Goal: Check status: Check status

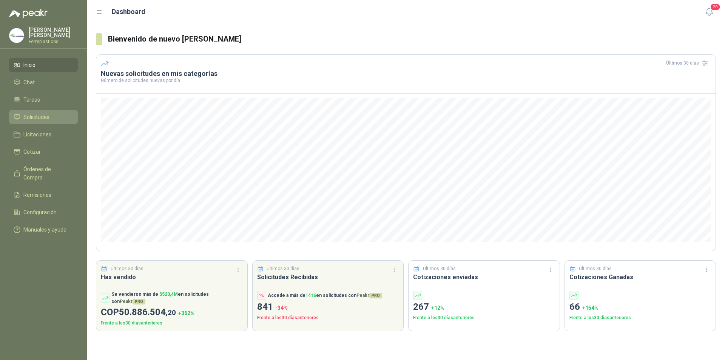
click at [38, 119] on span "Solicitudes" at bounding box center [36, 117] width 26 height 8
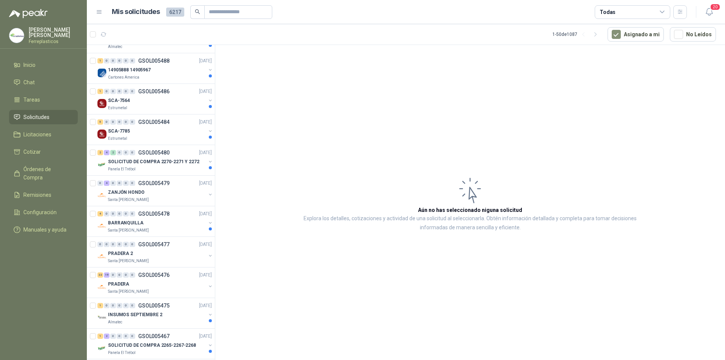
scroll to position [264, 0]
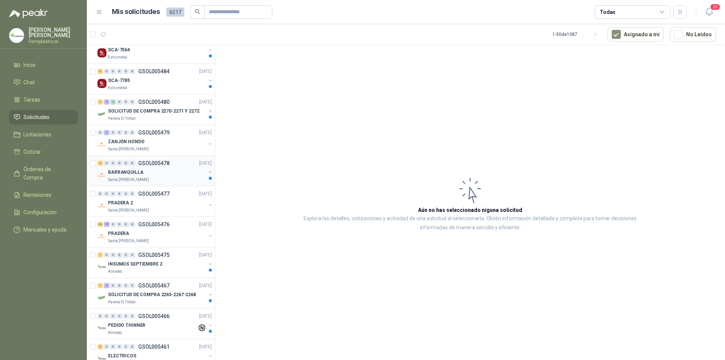
click at [170, 161] on div "4 0 0 0 0 0 GSOL005478 [DATE]" at bounding box center [155, 163] width 116 height 9
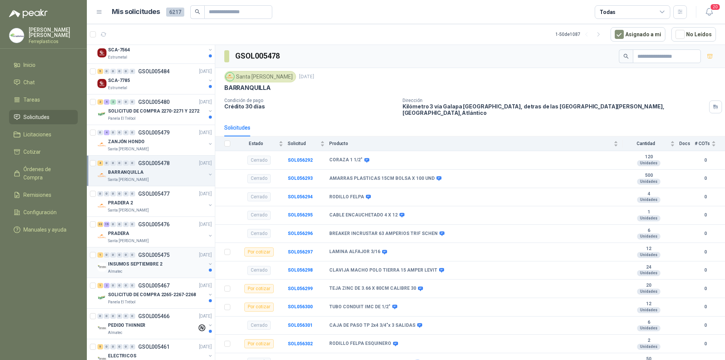
click at [145, 258] on div "1 0 0 0 0 0 GSOL005475 [DATE]" at bounding box center [155, 254] width 116 height 9
